Goal: Transaction & Acquisition: Purchase product/service

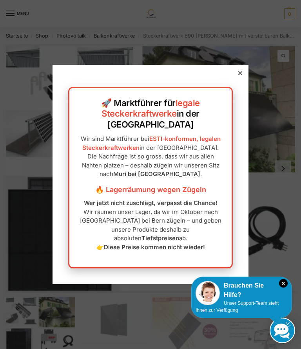
click at [238, 93] on div "🚀 Marktführer für legale Steckerkraftwerke in der Schweiz Wir sind Marktführer …" at bounding box center [150, 174] width 196 height 219
click at [243, 77] on div at bounding box center [240, 73] width 7 height 7
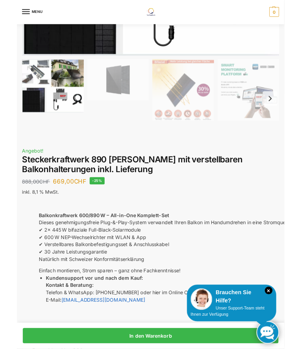
scroll to position [229, 0]
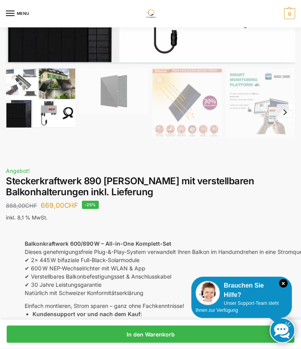
click at [168, 179] on h1 "Steckerkraftwerk 890 [PERSON_NAME] mit verstellbaren Balkonhalterungen inkl. Li…" at bounding box center [150, 187] width 289 height 23
click at [67, 188] on h1 "Steckerkraftwerk 890 [PERSON_NAME] mit verstellbaren Balkonhalterungen inkl. Li…" at bounding box center [150, 187] width 289 height 23
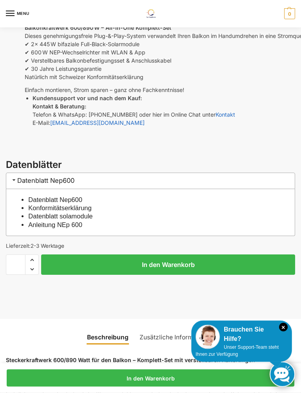
scroll to position [445, 0]
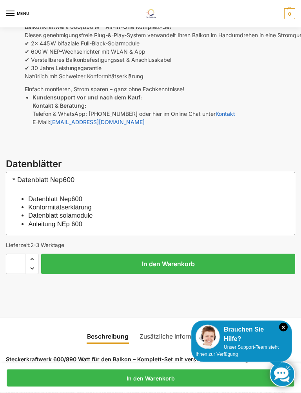
click at [24, 262] on input "*" at bounding box center [16, 264] width 20 height 20
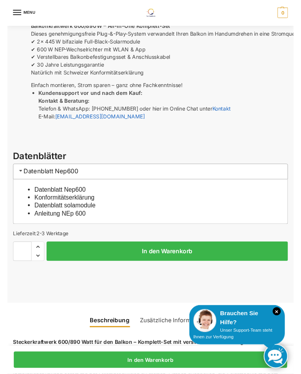
scroll to position [470, 0]
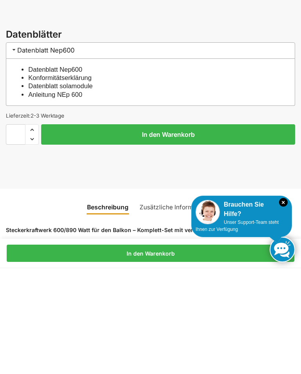
type input "*"
click at [188, 230] on button "In den Warenkorb" at bounding box center [168, 240] width 254 height 20
type input "*"
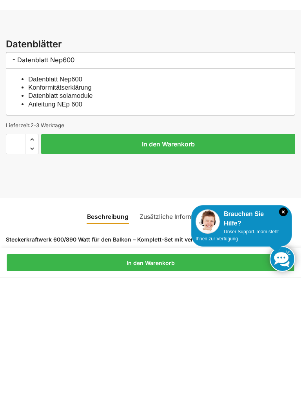
scroll to position [576, 0]
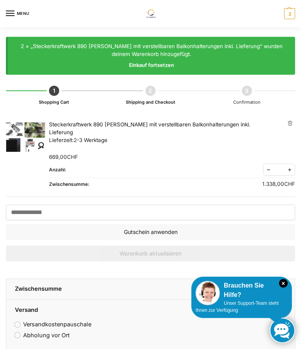
click at [181, 48] on div "2 × „Steckerkraftwerk 890 Watt mit verstellbaren Balkonhalterungen inkl. Liefer…" at bounding box center [151, 55] width 270 height 27
click at [97, 48] on div "2 × „Steckerkraftwerk 890 Watt mit verstellbaren Balkonhalterungen inkl. Liefer…" at bounding box center [151, 55] width 270 height 27
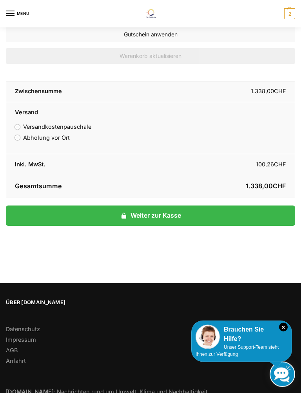
scroll to position [196, 0]
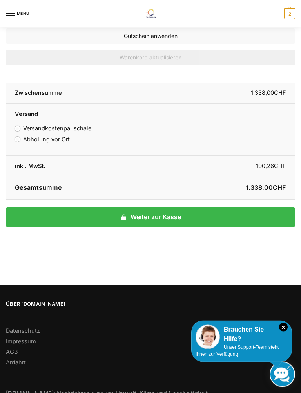
click at [176, 215] on link "Weiter zur Kasse" at bounding box center [150, 218] width 289 height 20
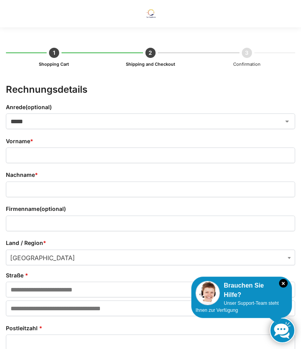
select select "**"
click at [61, 154] on input "Vorname *" at bounding box center [150, 156] width 289 height 16
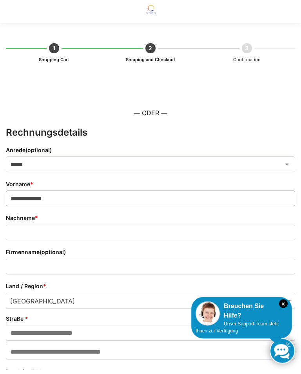
type input "**********"
click at [55, 229] on input "Nachname *" at bounding box center [150, 237] width 289 height 16
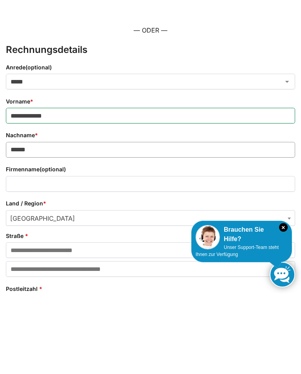
scroll to position [7, 0]
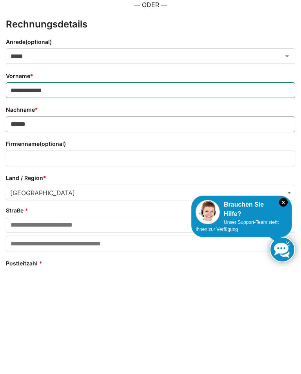
type input "*****"
click at [49, 322] on input "Straße *" at bounding box center [150, 330] width 289 height 16
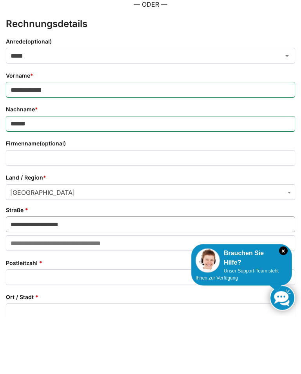
scroll to position [56, 0]
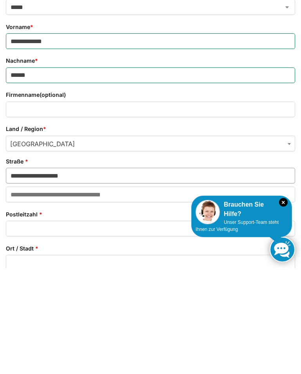
type input "**********"
click at [43, 326] on input "Postleitzahl *" at bounding box center [150, 334] width 289 height 16
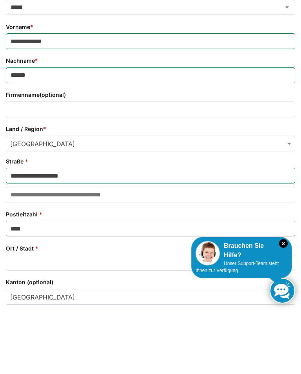
scroll to position [98, 0]
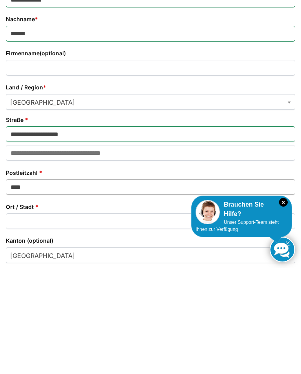
type input "****"
click at [44, 319] on input "Ort / Stadt *" at bounding box center [150, 327] width 289 height 16
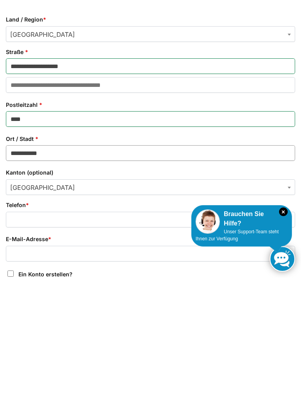
scroll to position [262, 0]
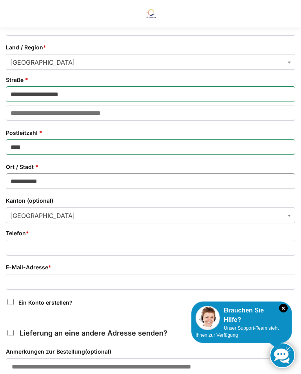
type input "**********"
click at [57, 215] on span "Bern" at bounding box center [150, 216] width 288 height 16
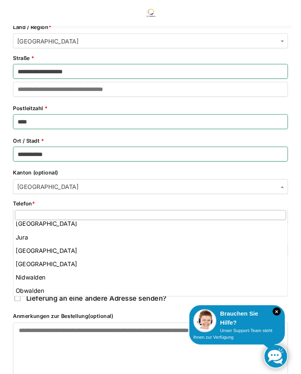
scroll to position [130, 0]
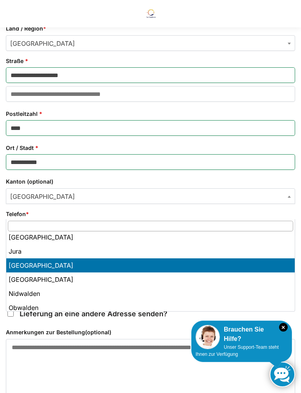
select select "**"
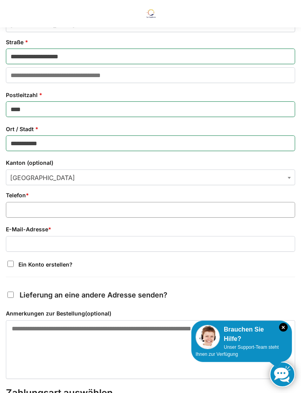
click at [52, 210] on input "Telefon *" at bounding box center [150, 210] width 289 height 16
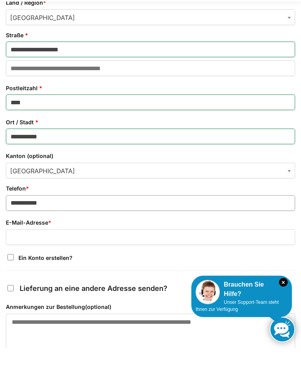
type input "**********"
click at [48, 255] on input "E-Mail-Adresse *" at bounding box center [150, 263] width 289 height 16
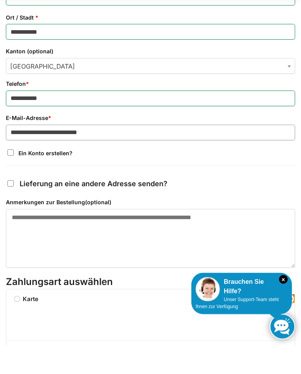
scroll to position [365, 0]
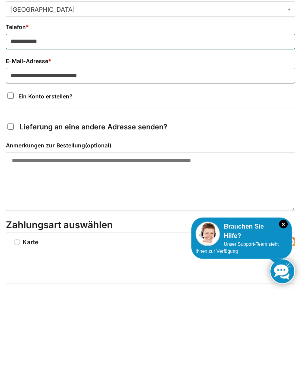
type input "**********"
click at [29, 236] on textarea "Anmerkungen zur Bestellung (optional)" at bounding box center [150, 265] width 289 height 59
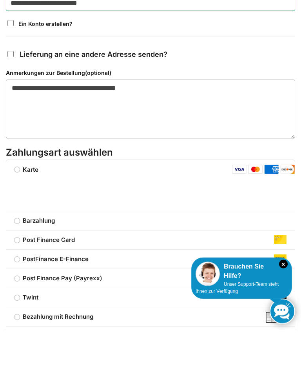
scroll to position [483, 0]
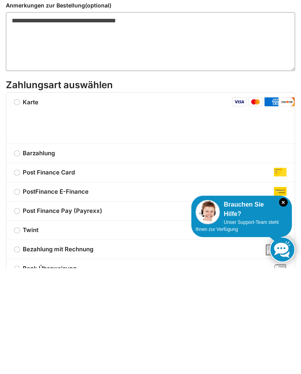
type textarea "**********"
click at [20, 331] on label "Twint" at bounding box center [150, 335] width 288 height 9
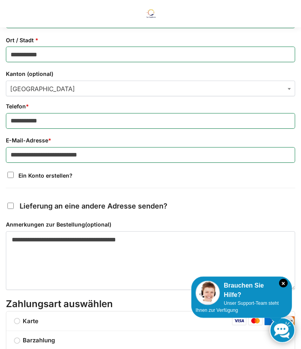
scroll to position [368, 0]
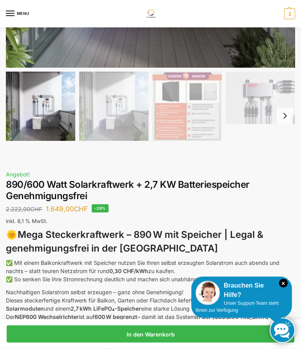
scroll to position [259, 0]
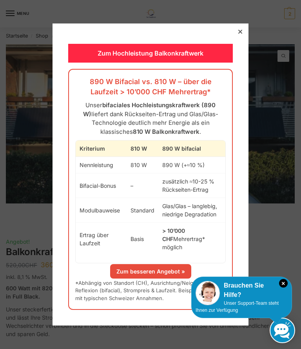
click at [166, 264] on link "Zum besseren Angebot »" at bounding box center [150, 271] width 81 height 14
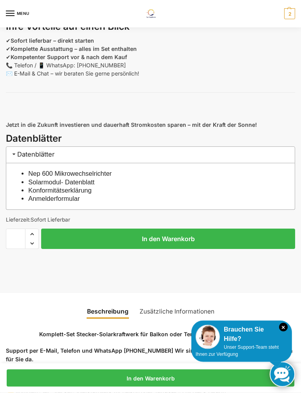
scroll to position [819, 0]
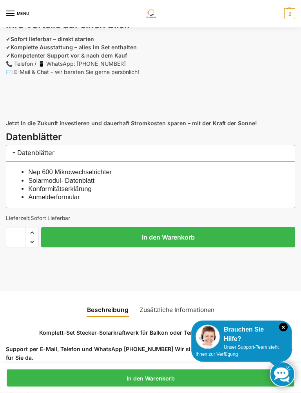
click at [33, 228] on span "Increase quantity" at bounding box center [31, 233] width 13 height 10
type input "*"
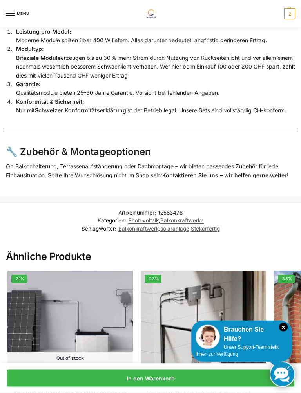
scroll to position [1812, 0]
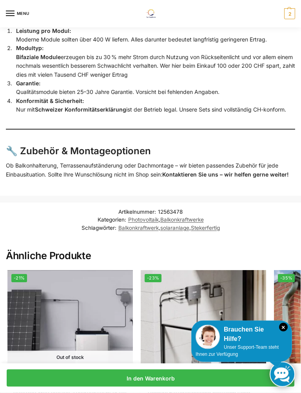
click at [182, 172] on strong "Kontaktieren Sie uns – wir helfen gerne weiter!" at bounding box center [225, 175] width 127 height 7
click at [138, 145] on h3 "🔧 Zubehör & Montageoptionen" at bounding box center [150, 152] width 289 height 14
click at [204, 172] on strong "Kontaktieren Sie uns – wir helfen gerne weiter!" at bounding box center [225, 175] width 127 height 7
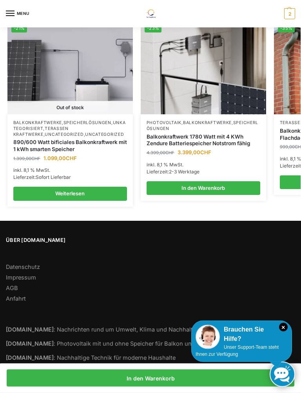
scroll to position [2064, 0]
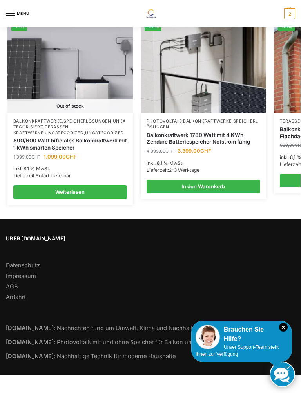
click at [96, 186] on link "Weiterlesen" at bounding box center [70, 192] width 114 height 14
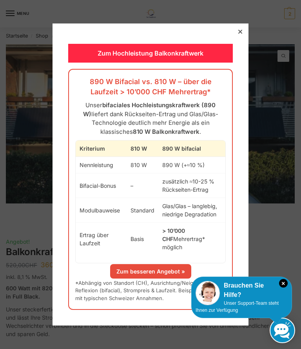
click at [237, 43] on div "Zum Hochleistung Balkonkraftwerk 890 W Bifacial vs. 810 W – über die Laufzeit >…" at bounding box center [150, 175] width 196 height 302
click at [239, 34] on icon at bounding box center [240, 32] width 4 height 4
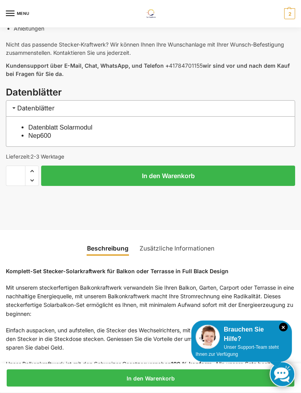
scroll to position [498, 0]
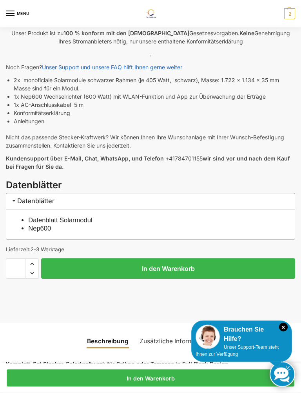
click at [35, 263] on span "Increase quantity" at bounding box center [31, 264] width 13 height 10
type input "*"
click at [177, 268] on button "In den Warenkorb" at bounding box center [168, 269] width 254 height 20
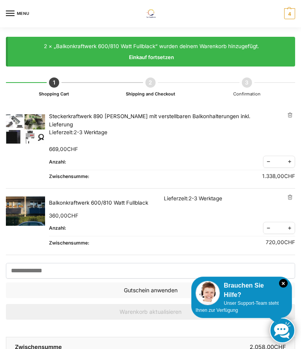
click at [267, 157] on span "Reduce quantity" at bounding box center [268, 162] width 10 height 10
click at [269, 157] on span "Reduce quantity" at bounding box center [268, 162] width 10 height 10
type input "*"
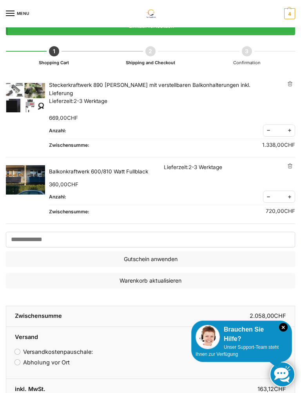
scroll to position [31, 0]
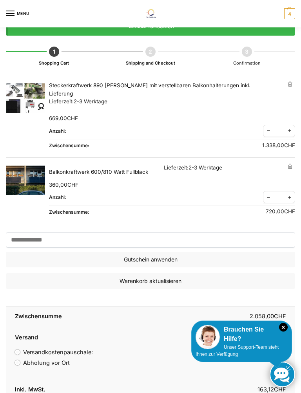
click at [291, 83] on link "×" at bounding box center [289, 83] width 5 height 5
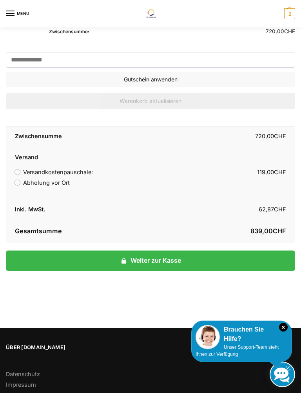
scroll to position [130, 0]
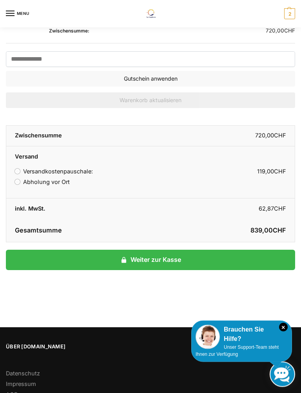
click at [167, 252] on link "Weiter zur Kasse" at bounding box center [150, 260] width 289 height 20
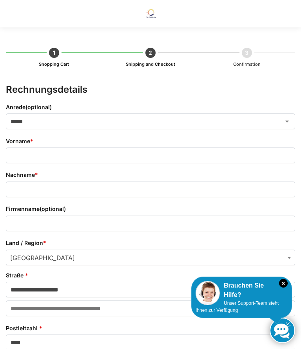
select select "**"
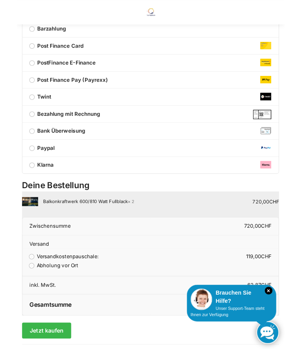
scroll to position [762, 0]
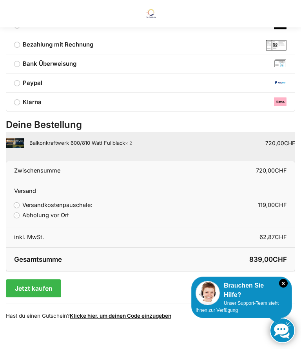
click at [52, 288] on button "Jetzt kaufen" at bounding box center [33, 289] width 55 height 18
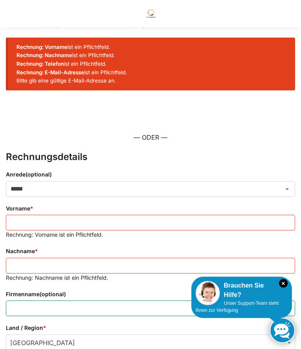
scroll to position [38, 0]
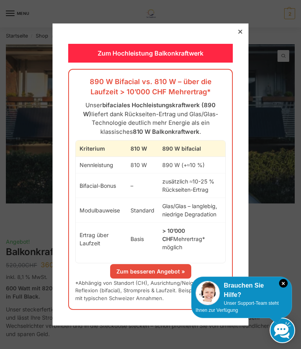
click at [243, 34] on div at bounding box center [240, 31] width 7 height 7
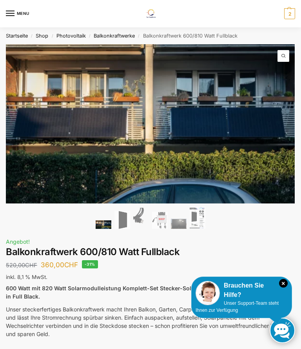
click at [280, 283] on icon "×" at bounding box center [283, 283] width 9 height 9
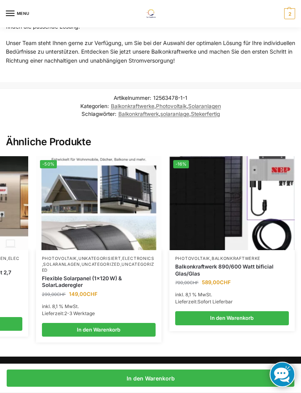
scroll to position [0, 238]
click at [246, 256] on link "Balkonkraftwerke" at bounding box center [236, 258] width 49 height 5
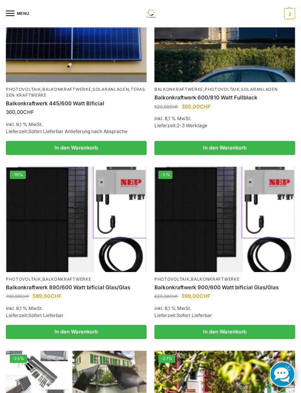
scroll to position [165, 0]
click at [52, 223] on img at bounding box center [76, 219] width 141 height 105
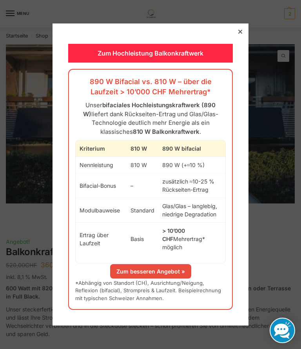
click at [243, 33] on div at bounding box center [240, 31] width 7 height 7
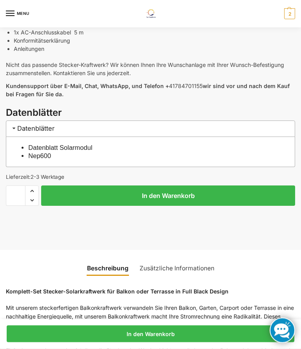
scroll to position [397, 0]
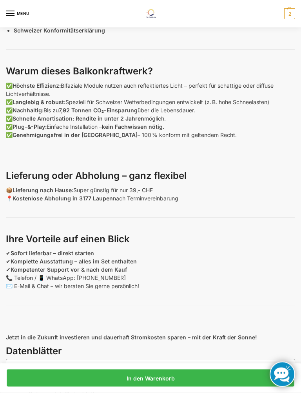
scroll to position [606, 0]
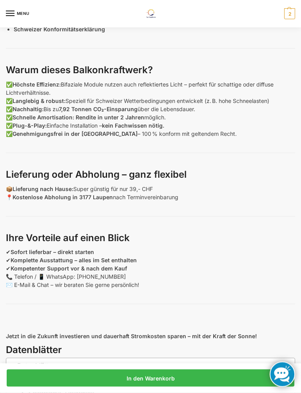
click at [151, 188] on p "📦 Lieferung nach Hause: Super günstig für nur 39,- CHF 📍 Kostenlose Abholung in…" at bounding box center [150, 193] width 289 height 16
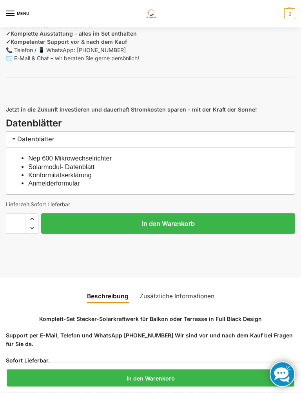
scroll to position [839, 0]
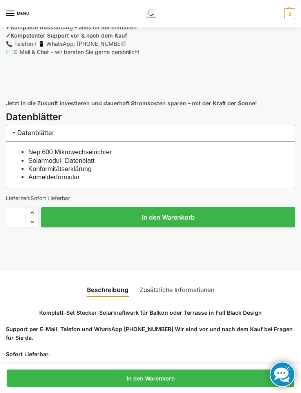
click at [35, 210] on span "Increase quantity" at bounding box center [31, 213] width 13 height 10
type input "*"
click at [177, 217] on button "In den Warenkorb" at bounding box center [168, 217] width 254 height 20
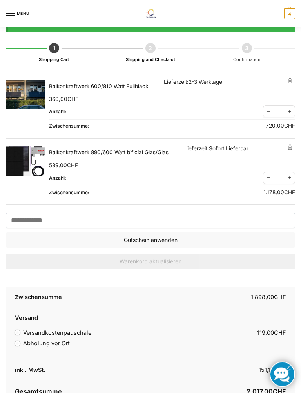
scroll to position [27, 0]
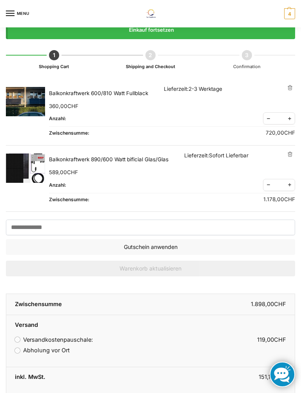
click at [290, 89] on link "×" at bounding box center [289, 87] width 5 height 5
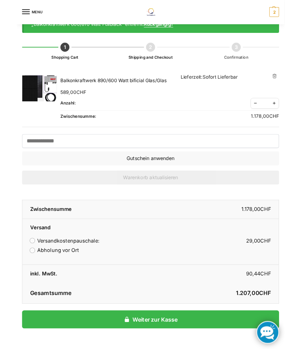
scroll to position [0, 0]
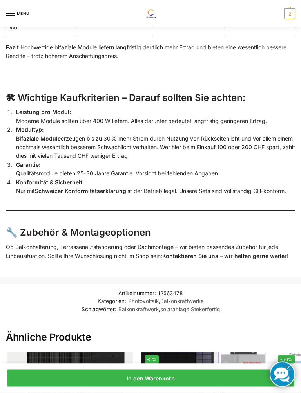
scroll to position [1732, 0]
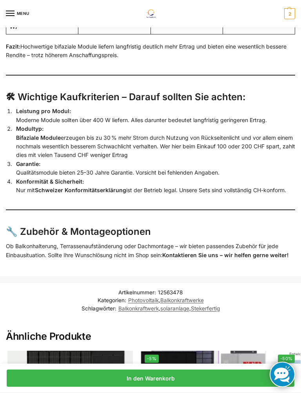
click at [168, 242] on p "Ob Balkonhalterung, Terrassenaufständerung oder Dachmontage – wir bieten passen…" at bounding box center [150, 251] width 289 height 18
click at [153, 242] on p "Ob Balkonhalterung, Terrassenaufständerung oder Dachmontage – wir bieten passen…" at bounding box center [150, 251] width 289 height 18
click at [109, 244] on p "Ob Balkonhalterung, Terrassenaufständerung oder Dachmontage – wir bieten passen…" at bounding box center [150, 251] width 289 height 18
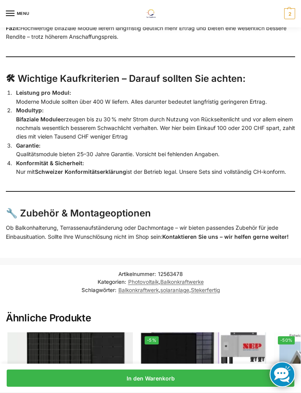
click at [129, 207] on h3 "🔧 Zubehör & Montageoptionen" at bounding box center [150, 214] width 289 height 14
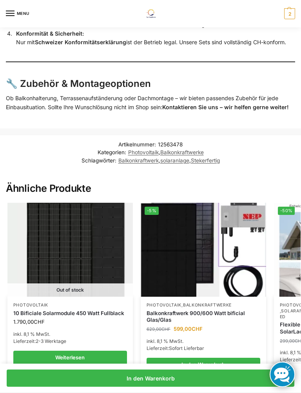
click at [56, 79] on h3 "🔧 Zubehör & Montageoptionen" at bounding box center [150, 84] width 289 height 14
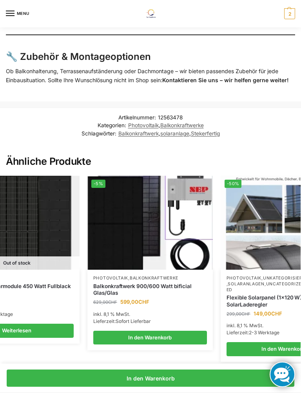
scroll to position [0, 53]
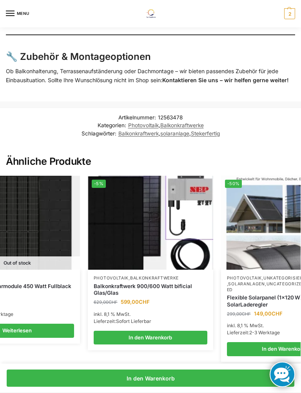
click at [58, 50] on h3 "🔧 Zubehör & Montageoptionen" at bounding box center [150, 57] width 289 height 14
click at [50, 50] on h3 "🔧 Zubehör & Montageoptionen" at bounding box center [150, 57] width 289 height 14
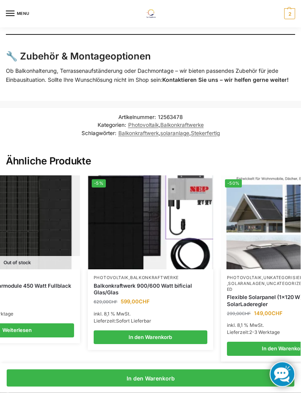
click at [209, 74] on p "Ob Balkonhalterung, Terrassenaufständerung oder Dachmontage – wir bieten passen…" at bounding box center [150, 76] width 289 height 18
click at [204, 77] on strong "Kontaktieren Sie uns – wir helfen gerne weiter!" at bounding box center [225, 80] width 127 height 7
click at [204, 67] on p "Ob Balkonhalterung, Terrassenaufständerung oder Dachmontage – wir bieten passen…" at bounding box center [150, 76] width 289 height 18
click at [188, 67] on p "Ob Balkonhalterung, Terrassenaufständerung oder Dachmontage – wir bieten passen…" at bounding box center [150, 76] width 289 height 18
click at [189, 77] on strong "Kontaktieren Sie uns – wir helfen gerne weiter!" at bounding box center [225, 80] width 127 height 7
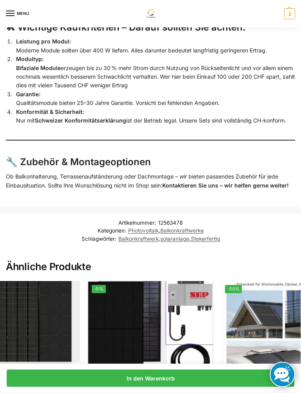
scroll to position [1797, 0]
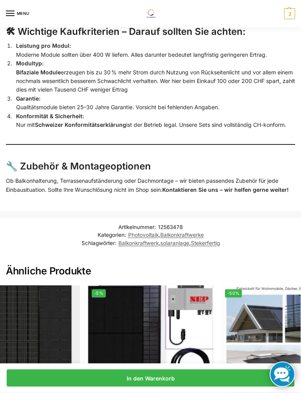
click at [105, 160] on h3 "🔧 Zubehör & Montageoptionen" at bounding box center [150, 167] width 289 height 14
click at [107, 160] on h3 "🔧 Zubehör & Montageoptionen" at bounding box center [150, 167] width 289 height 14
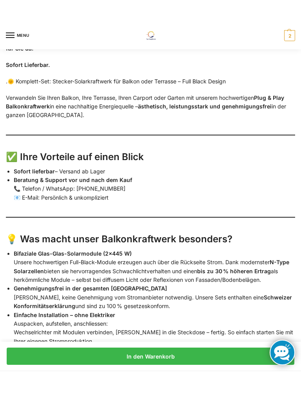
scroll to position [1111, 0]
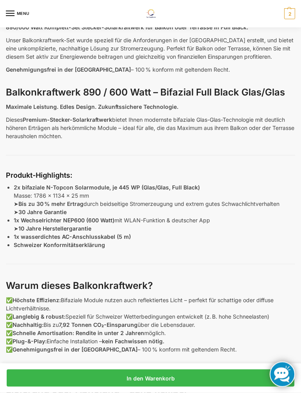
scroll to position [390, 0]
click at [134, 241] on p "Schweizer Konformitätserklärung" at bounding box center [154, 245] width 281 height 8
click at [154, 241] on p "Schweizer Konformitätserklärung" at bounding box center [154, 245] width 281 height 8
click at [178, 224] on p "1x Wechselrichter NEP600 (600 Watt) mit WLAN-Funktion & deutscher App ➤ 10 Jahr…" at bounding box center [154, 224] width 281 height 16
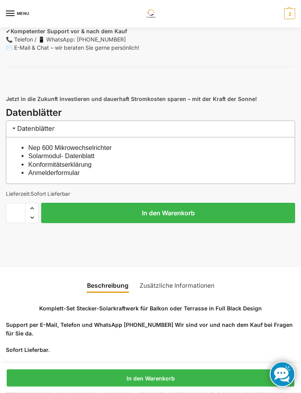
scroll to position [841, 0]
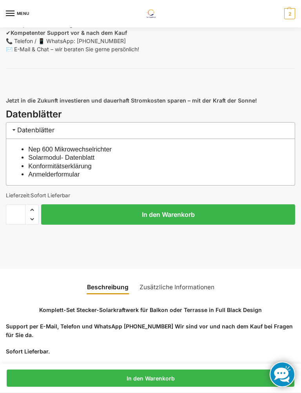
click at [172, 215] on button "In den Warenkorb" at bounding box center [168, 214] width 254 height 20
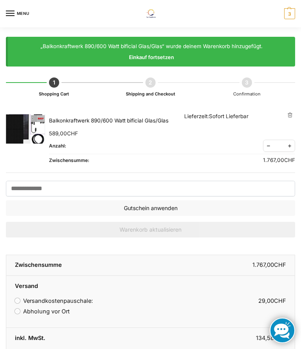
click at [265, 148] on span "Reduce quantity" at bounding box center [268, 146] width 10 height 10
type input "*"
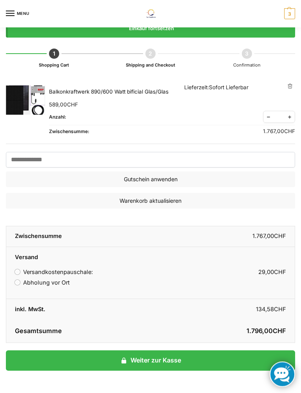
scroll to position [26, 0]
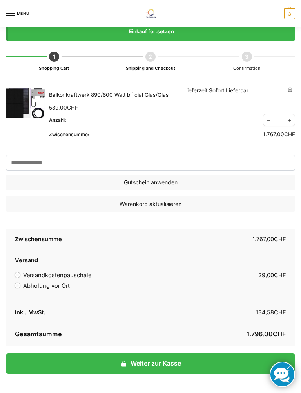
click at [286, 87] on td "Balkonkraftwerk 890/600 Watt bificial Glas/Glas Lieferzeit: Sofort Lieferbar" at bounding box center [172, 95] width 246 height 16
click at [291, 92] on link "×" at bounding box center [289, 89] width 5 height 5
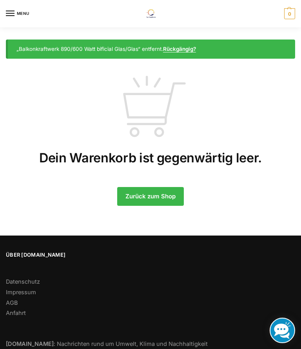
scroll to position [1, 0]
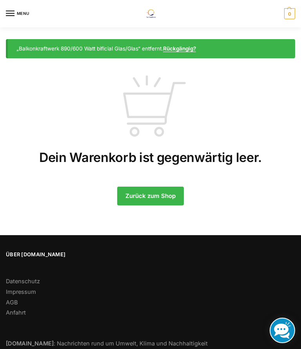
click at [161, 196] on link "Zurück zum Shop" at bounding box center [150, 196] width 67 height 19
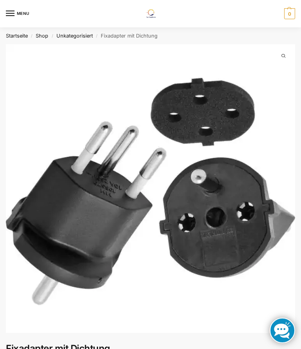
click at [24, 37] on link "Startseite" at bounding box center [17, 36] width 22 height 6
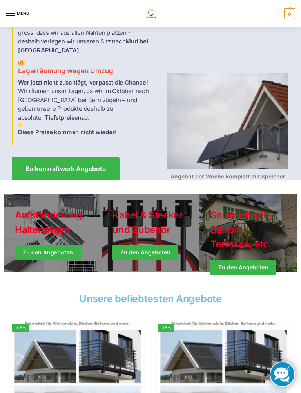
scroll to position [81, 0]
click at [63, 221] on link "Holiday Style" at bounding box center [53, 233] width 98 height 78
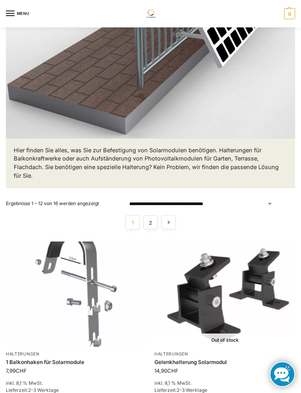
scroll to position [183, 0]
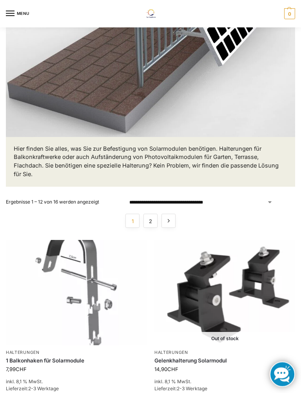
click at [169, 219] on link "→" at bounding box center [168, 221] width 14 height 14
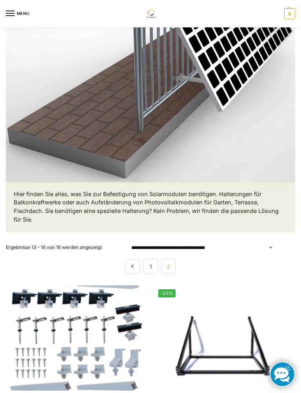
scroll to position [139, 0]
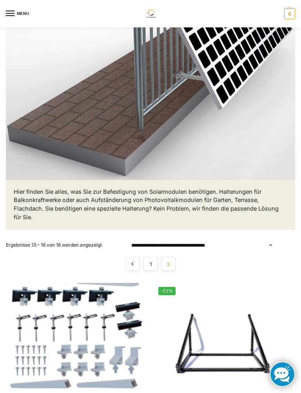
click at [132, 263] on link "←" at bounding box center [132, 264] width 14 height 14
click at [132, 257] on link "←" at bounding box center [132, 264] width 14 height 14
click at [136, 257] on link "←" at bounding box center [132, 264] width 14 height 14
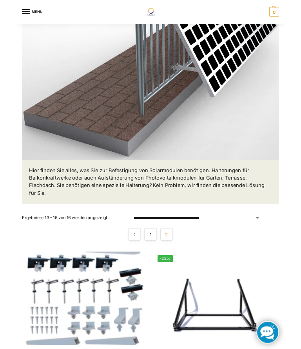
scroll to position [162, 0]
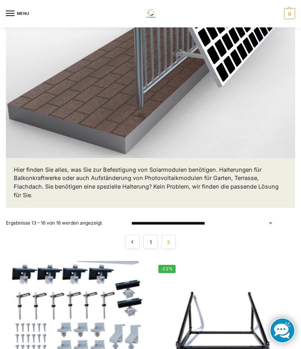
click at [139, 241] on link "←" at bounding box center [132, 242] width 14 height 14
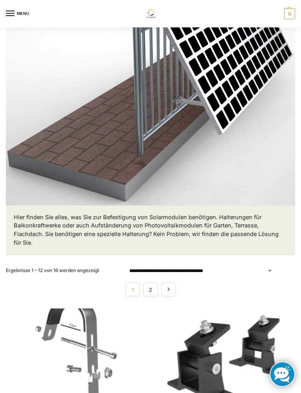
scroll to position [131, 0]
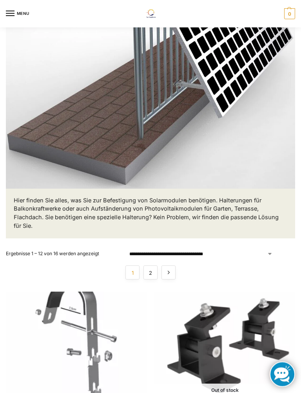
click at [173, 271] on link "→" at bounding box center [168, 273] width 14 height 14
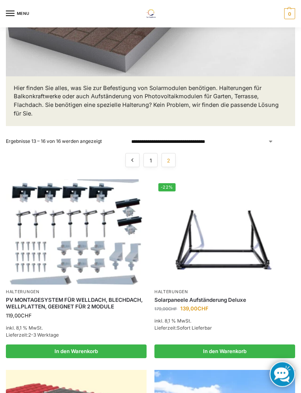
scroll to position [244, 0]
click at [112, 284] on img at bounding box center [76, 231] width 141 height 105
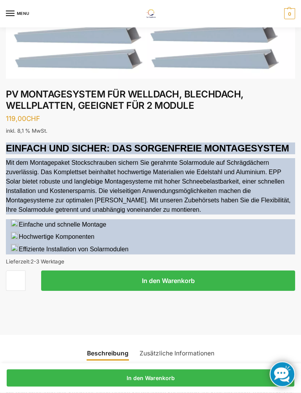
scroll to position [256, 0]
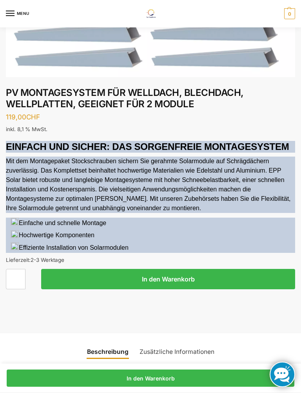
click at [22, 277] on input "*" at bounding box center [16, 279] width 20 height 20
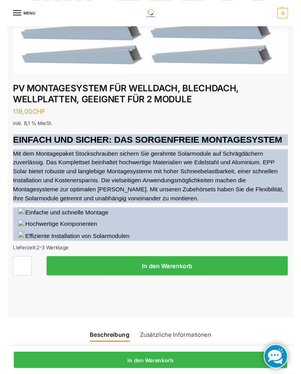
scroll to position [293, 0]
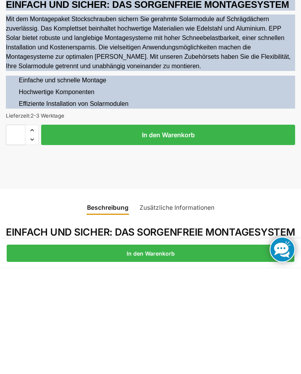
type input "*"
click at [181, 230] on button "In den Warenkorb" at bounding box center [168, 240] width 254 height 20
type input "*"
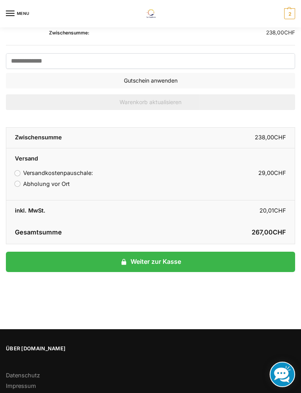
scroll to position [158, 0]
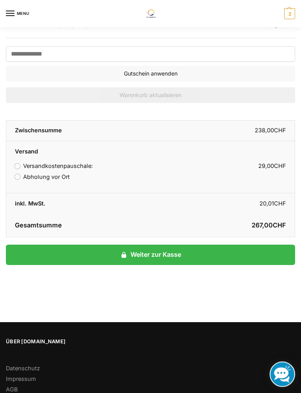
click at [173, 262] on link "Weiter zur Kasse" at bounding box center [150, 255] width 289 height 20
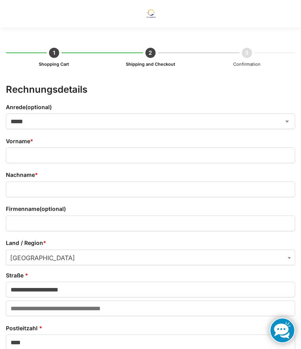
select select "**"
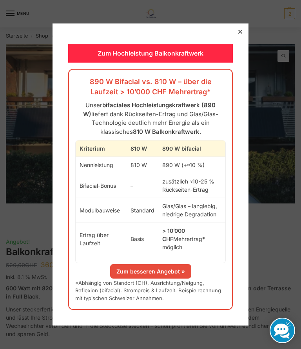
click at [167, 264] on link "Zum besseren Angebot »" at bounding box center [150, 271] width 81 height 14
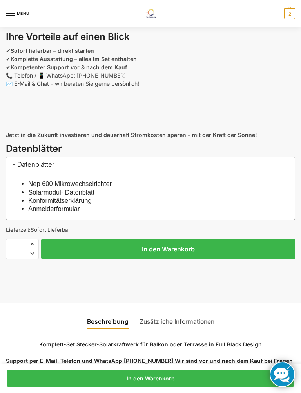
scroll to position [810, 0]
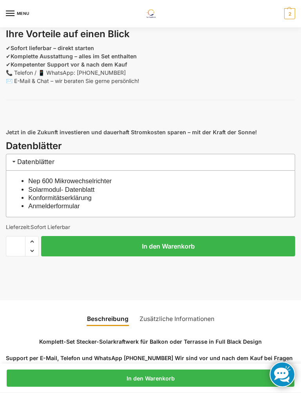
click at [33, 240] on span "Increase quantity" at bounding box center [31, 242] width 13 height 10
type input "*"
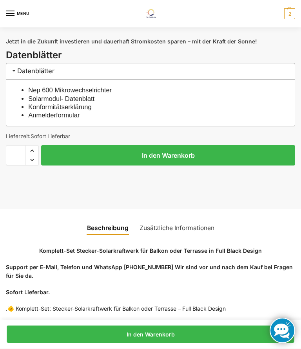
scroll to position [901, 0]
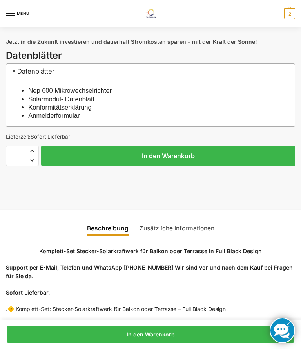
click at [177, 156] on button "In den Warenkorb" at bounding box center [168, 156] width 254 height 20
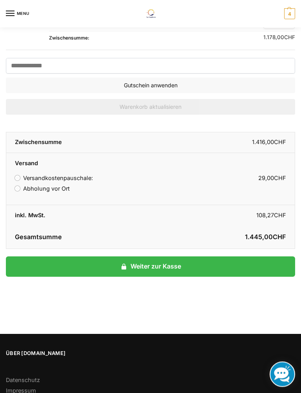
scroll to position [208, 0]
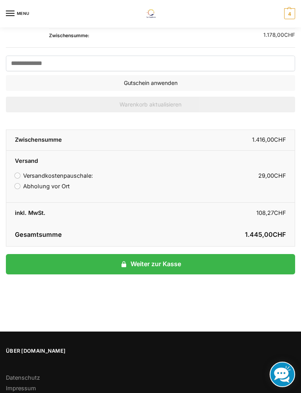
click at [185, 84] on button "Gutschein anwenden" at bounding box center [150, 83] width 289 height 16
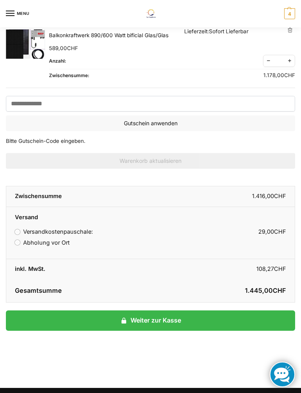
scroll to position [125, 0]
click at [173, 128] on button "Gutschein anwenden" at bounding box center [150, 124] width 289 height 16
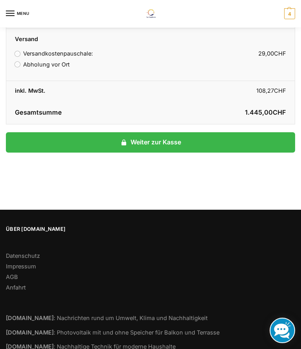
scroll to position [303, 0]
click at [168, 147] on link "Weiter zur Kasse" at bounding box center [150, 143] width 289 height 20
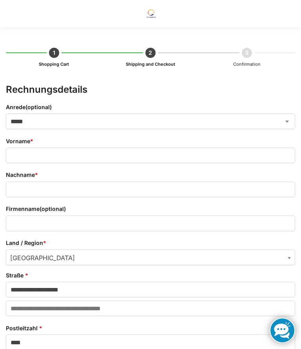
select select "**"
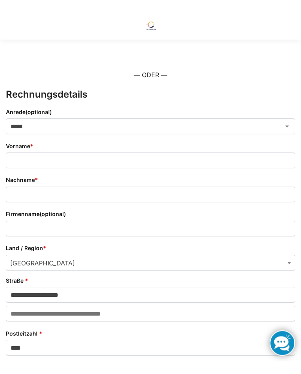
scroll to position [41, 0]
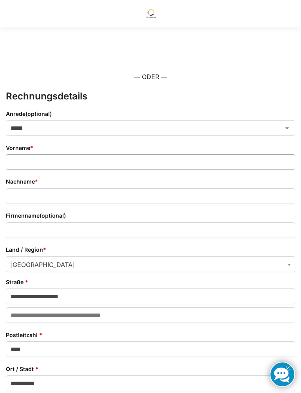
click at [62, 161] on input "Vorname *" at bounding box center [150, 162] width 289 height 16
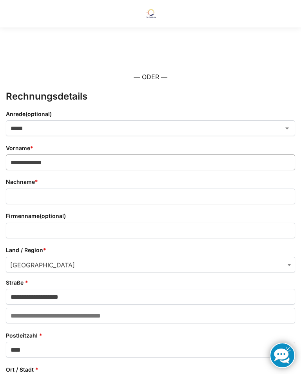
type input "**********"
click at [56, 197] on input "Nachname *" at bounding box center [150, 196] width 289 height 16
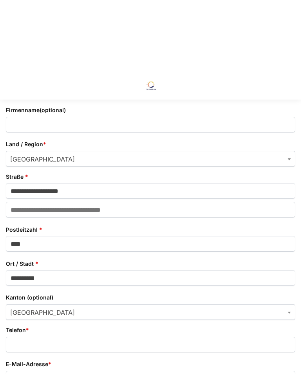
scroll to position [221, 0]
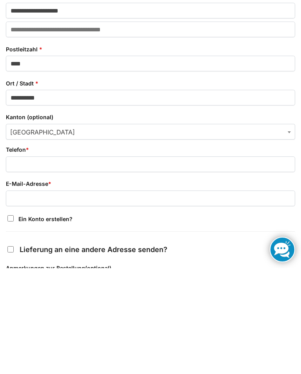
type input "*****"
click at [60, 296] on input "E-Mail-Adresse *" at bounding box center [150, 304] width 289 height 16
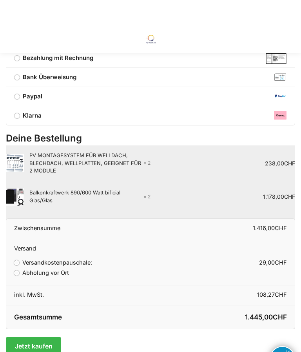
scroll to position [774, 0]
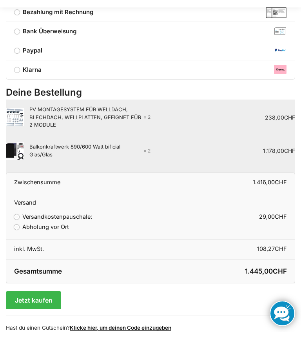
type input "**********"
click at [13, 128] on img "Kasse" at bounding box center [15, 137] width 18 height 18
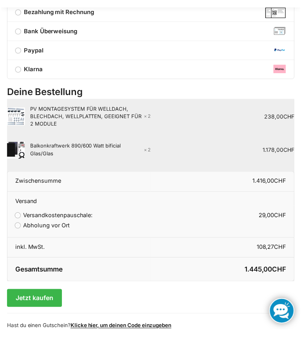
scroll to position [795, 0]
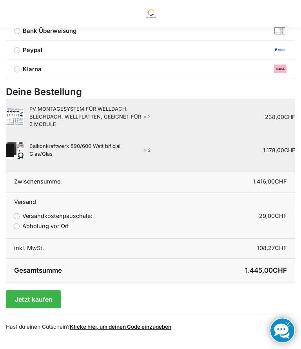
click at [18, 108] on img "Kasse" at bounding box center [15, 117] width 18 height 18
click at [80, 116] on div "PV MONTAGESYSTEM FÜR WELLDACH, BLECHDACH, WELLPLATTEN, GEEIGNET FÜR 2 MODULE × 2" at bounding box center [89, 116] width 121 height 23
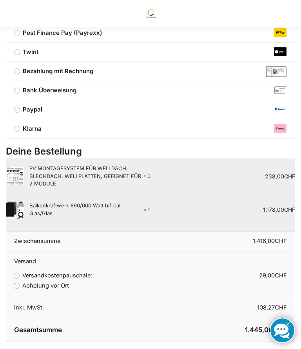
scroll to position [733, 0]
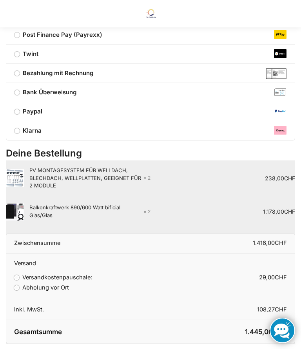
click at [76, 161] on td "PV MONTAGESYSTEM FÜR WELLDACH, BLECHDACH, WELLPLATTEN, GEEIGNET FÜR 2 MODULE × …" at bounding box center [78, 179] width 145 height 36
click at [72, 161] on td "PV MONTAGESYSTEM FÜR WELLDACH, BLECHDACH, WELLPLATTEN, GEEIGNET FÜR 2 MODULE × …" at bounding box center [78, 179] width 145 height 36
click at [281, 175] on bdi "238,00 CHF" at bounding box center [280, 178] width 30 height 7
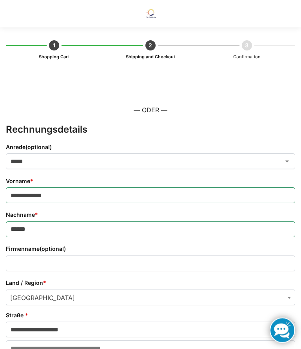
scroll to position [0, 0]
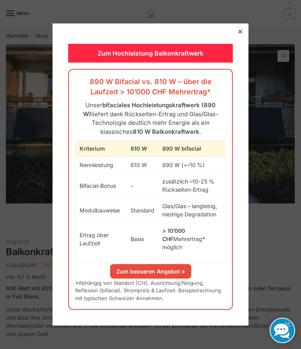
click at [167, 266] on link "Zum besseren Angebot »" at bounding box center [150, 271] width 81 height 14
click at [157, 264] on link "Zum besseren Angebot »" at bounding box center [150, 271] width 81 height 14
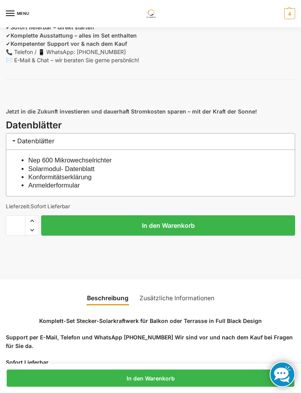
scroll to position [831, 0]
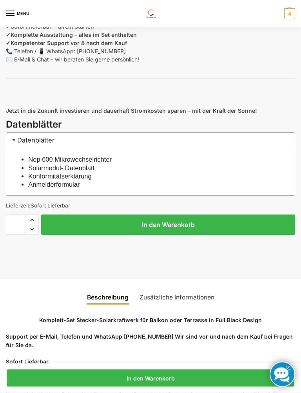
click at [185, 224] on button "In den Warenkorb" at bounding box center [168, 225] width 254 height 20
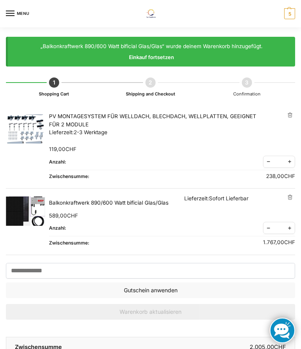
click at [270, 232] on span "Reduce quantity" at bounding box center [268, 228] width 10 height 10
click at [270, 228] on span "Reduce quantity" at bounding box center [268, 228] width 10 height 10
click at [270, 232] on span "Reduce quantity" at bounding box center [268, 228] width 10 height 10
click at [294, 229] on span "Increase quantity" at bounding box center [289, 228] width 10 height 10
click at [294, 228] on span "Increase quantity" at bounding box center [289, 228] width 10 height 10
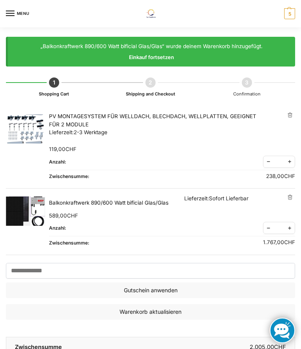
type input "*"
click at [269, 164] on span "Reduce quantity" at bounding box center [268, 162] width 10 height 10
click at [271, 164] on span "Reduce quantity" at bounding box center [268, 162] width 10 height 10
type input "*"
click at [291, 113] on link "×" at bounding box center [289, 114] width 5 height 5
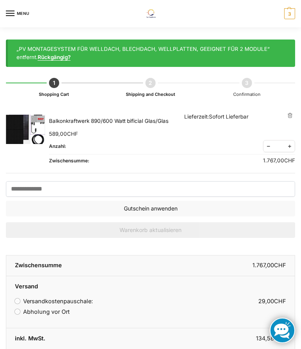
scroll to position [1, 0]
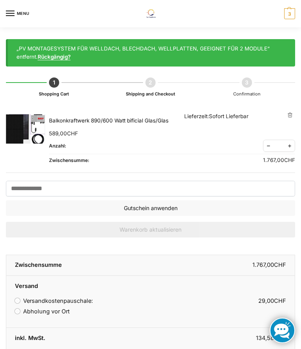
click at [270, 146] on span "Reduce quantity" at bounding box center [268, 146] width 10 height 10
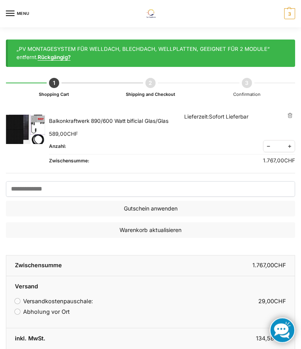
scroll to position [0, 0]
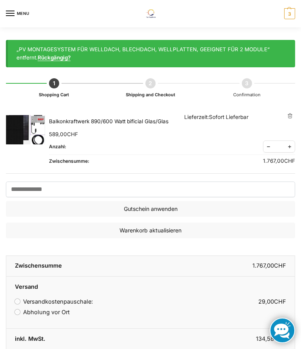
click at [99, 158] on td "1.767,00 CHF" at bounding box center [172, 161] width 246 height 13
click at [95, 163] on td "1.767,00 CHF" at bounding box center [172, 161] width 246 height 13
click at [267, 146] on span "Reduce quantity" at bounding box center [268, 147] width 10 height 10
click at [272, 145] on span "Reduce quantity" at bounding box center [268, 147] width 10 height 10
type input "*"
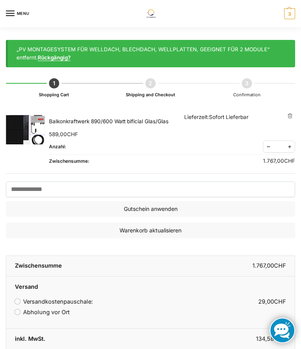
click at [273, 145] on span "Reduce quantity" at bounding box center [268, 147] width 10 height 10
click at [273, 149] on span "Reduce quantity" at bounding box center [268, 147] width 10 height 10
click at [271, 148] on span "Reduce quantity" at bounding box center [268, 147] width 10 height 10
click at [291, 117] on link "×" at bounding box center [289, 115] width 5 height 5
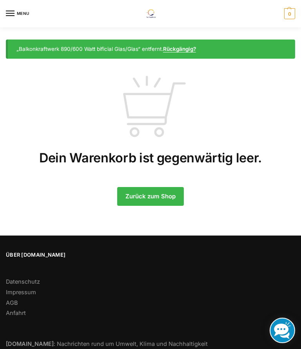
scroll to position [1, 0]
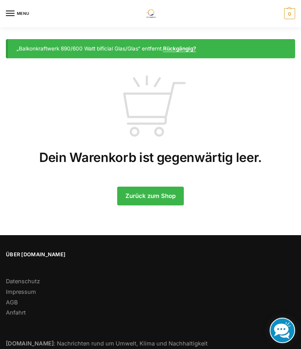
click at [159, 196] on link "Zurück zum Shop" at bounding box center [150, 196] width 67 height 19
click at [152, 199] on link "Zurück zum Shop" at bounding box center [150, 196] width 67 height 19
click at [163, 201] on link "Zurück zum Shop" at bounding box center [150, 196] width 67 height 19
click at [168, 187] on link "Zurück zum Shop" at bounding box center [150, 196] width 67 height 19
click at [155, 187] on link "Zurück zum Shop" at bounding box center [150, 196] width 67 height 19
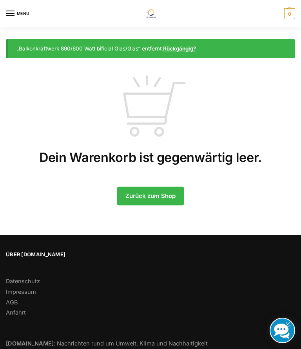
scroll to position [36, 0]
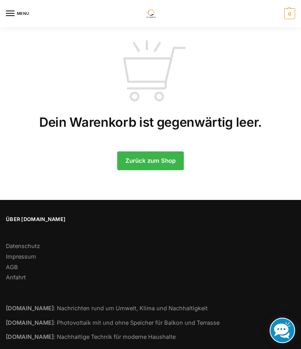
click at [151, 171] on link "Zurück zum Shop" at bounding box center [150, 161] width 67 height 19
click at [159, 171] on link "Zurück zum Shop" at bounding box center [150, 161] width 67 height 19
click at [163, 171] on link "Zurück zum Shop" at bounding box center [150, 161] width 67 height 19
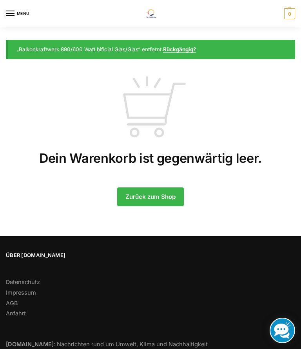
click at [195, 52] on link "Rückgängig?" at bounding box center [179, 49] width 33 height 6
click at [87, 55] on div "„Balkonkraftwerk 890/600 Watt bificial Glas/Glas“ entfernt. Rückgängig?" at bounding box center [150, 49] width 289 height 19
click at [95, 55] on div "„Balkonkraftwerk 890/600 Watt bificial Glas/Glas“ entfernt. Rückgängig?" at bounding box center [150, 49] width 289 height 19
click at [102, 49] on div "„Balkonkraftwerk 890/600 Watt bificial Glas/Glas“ entfernt. Rückgängig?" at bounding box center [150, 49] width 289 height 19
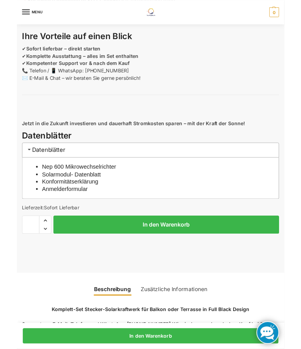
scroll to position [802, 0]
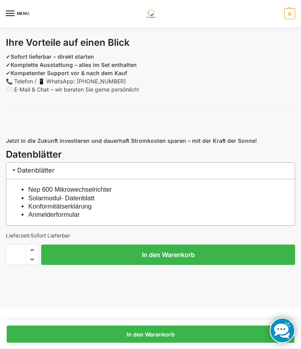
click at [34, 247] on span "Increase quantity" at bounding box center [31, 250] width 13 height 10
type input "*"
click at [185, 257] on button "In den Warenkorb" at bounding box center [168, 255] width 254 height 20
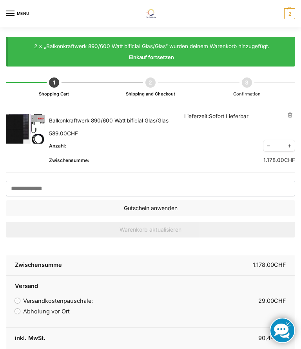
click at [166, 58] on link "Einkauf fortsetzen" at bounding box center [151, 57] width 270 height 8
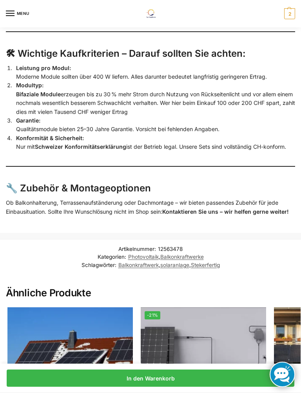
scroll to position [1781, 0]
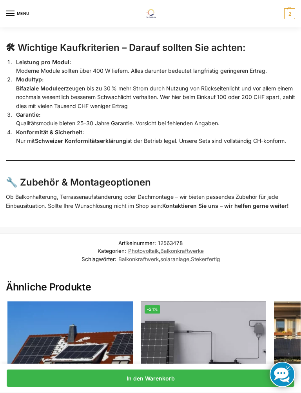
click at [121, 178] on h3 "🔧 Zubehör & Montageoptionen" at bounding box center [150, 183] width 289 height 14
click at [216, 203] on strong "Kontaktieren Sie uns – wir helfen gerne weiter!" at bounding box center [225, 206] width 127 height 7
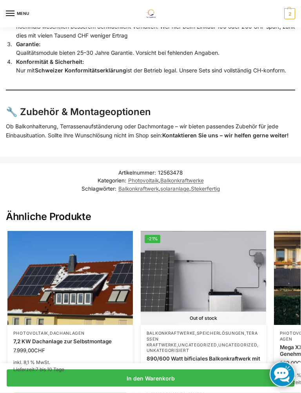
scroll to position [1855, 0]
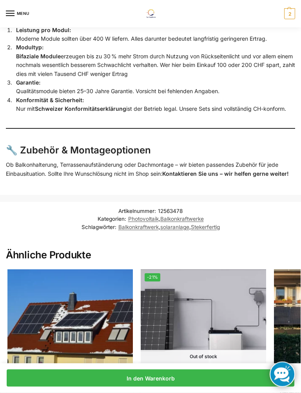
scroll to position [1813, 0]
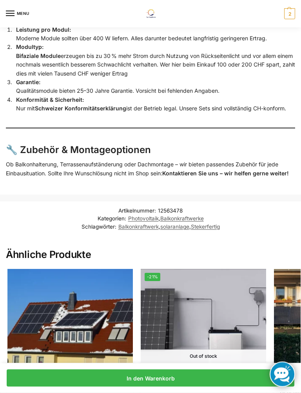
click at [27, 144] on h3 "🔧 Zubehör & Montageoptionen" at bounding box center [150, 151] width 289 height 14
click at [23, 144] on h3 "🔧 Zubehör & Montageoptionen" at bounding box center [150, 151] width 289 height 14
click at [28, 144] on h3 "🔧 Zubehör & Montageoptionen" at bounding box center [150, 151] width 289 height 14
click at [239, 170] on strong "Kontaktieren Sie uns – wir helfen gerne weiter!" at bounding box center [225, 173] width 127 height 7
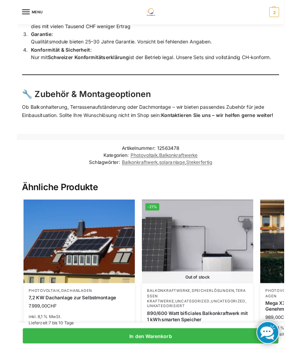
scroll to position [1857, 0]
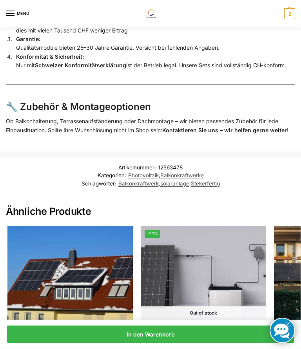
click at [231, 117] on p "Ob Balkonhalterung, Terrassenaufständerung oder Dachmontage – wir bieten passen…" at bounding box center [150, 126] width 289 height 18
click at [234, 117] on p "Ob Balkonhalterung, Terrassenaufständerung oder Dachmontage – wir bieten passen…" at bounding box center [150, 126] width 289 height 18
click at [237, 117] on p "Ob Balkonhalterung, Terrassenaufständerung oder Dachmontage – wir bieten passen…" at bounding box center [150, 126] width 289 height 18
click at [233, 127] on strong "Kontaktieren Sie uns – wir helfen gerne weiter!" at bounding box center [225, 130] width 127 height 7
click at [234, 117] on p "Ob Balkonhalterung, Terrassenaufständerung oder Dachmontage – wir bieten passen…" at bounding box center [150, 126] width 289 height 18
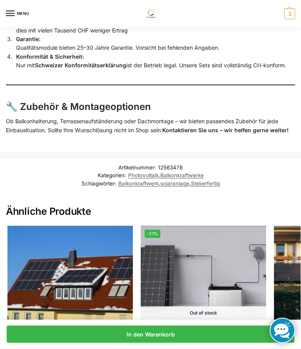
click at [231, 117] on p "Ob Balkonhalterung, Terrassenaufständerung oder Dachmontage – wir bieten passen…" at bounding box center [150, 126] width 289 height 18
click at [232, 117] on p "Ob Balkonhalterung, Terrassenaufständerung oder Dachmontage – wir bieten passen…" at bounding box center [150, 126] width 289 height 18
click at [230, 117] on p "Ob Balkonhalterung, Terrassenaufständerung oder Dachmontage – wir bieten passen…" at bounding box center [150, 126] width 289 height 18
click at [229, 117] on p "Ob Balkonhalterung, Terrassenaufständerung oder Dachmontage – wir bieten passen…" at bounding box center [150, 126] width 289 height 18
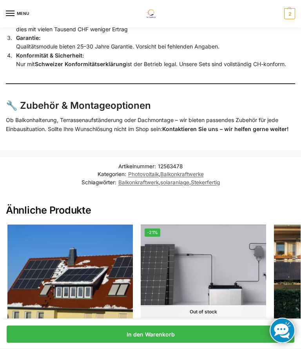
click at [108, 116] on p "Ob Balkonhalterung, Terrassenaufständerung oder Dachmontage – wir bieten passen…" at bounding box center [150, 125] width 289 height 18
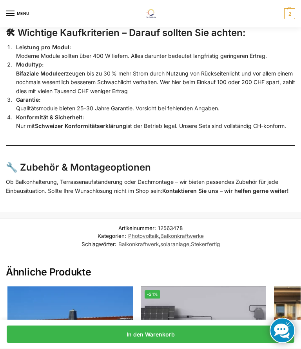
scroll to position [1796, 0]
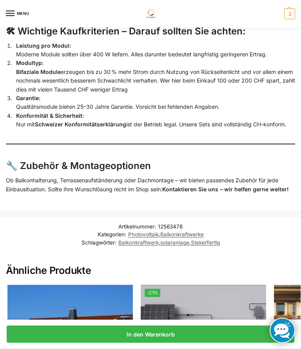
click at [49, 161] on h3 "🔧 Zubehör & Montageoptionen" at bounding box center [150, 166] width 289 height 14
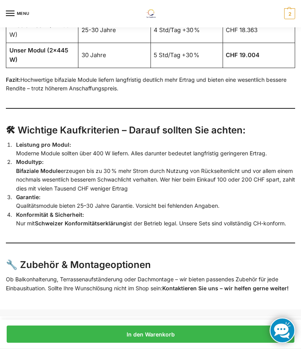
scroll to position [1697, 0]
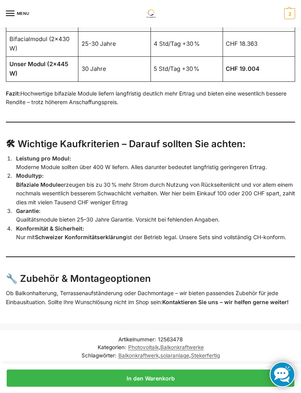
click at [230, 289] on p "Ob Balkonhalterung, Terrassenaufständerung oder Dachmontage – wir bieten passen…" at bounding box center [150, 298] width 289 height 18
click at [210, 289] on p "Ob Balkonhalterung, Terrassenaufständerung oder Dachmontage – wir bieten passen…" at bounding box center [150, 298] width 289 height 18
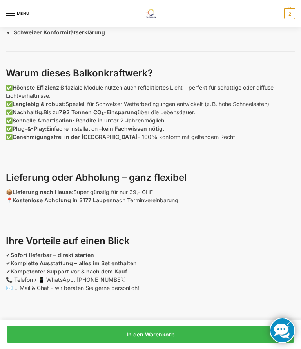
scroll to position [600, 0]
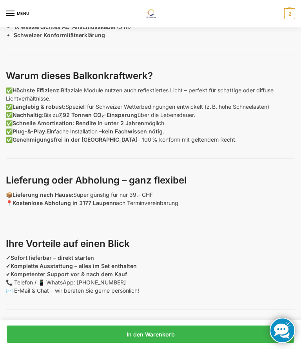
click at [156, 191] on p "📦 Lieferung nach Hause: Super günstig für nur 39,- CHF 📍 Kostenlose Abholung in…" at bounding box center [150, 199] width 289 height 16
click at [169, 192] on p "📦 Lieferung nach Hause: Super günstig für nur 39,- CHF 📍 Kostenlose Abholung in…" at bounding box center [150, 199] width 289 height 16
click at [128, 192] on p "📦 Lieferung nach Hause: Super günstig für nur 39,- CHF 📍 Kostenlose Abholung in…" at bounding box center [150, 199] width 289 height 16
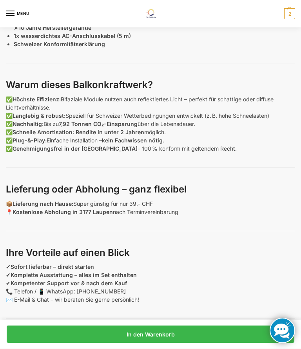
scroll to position [568, 0]
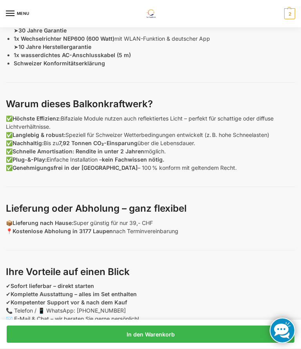
click at [141, 216] on div "890/600 Watt Komplett-Set Stecker-Solarkraftwerk für Balkon oder Terrasse in Fu…" at bounding box center [150, 109] width 289 height 536
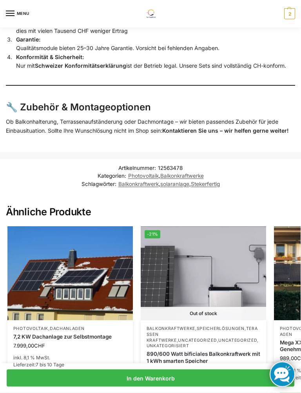
scroll to position [1857, 0]
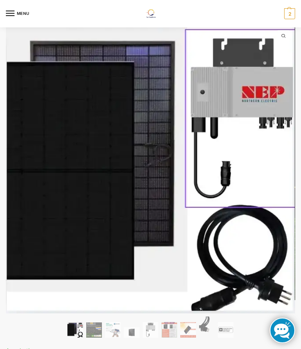
scroll to position [0, 0]
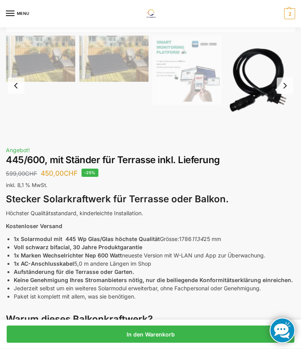
scroll to position [397, 0]
